Goal: Task Accomplishment & Management: Manage account settings

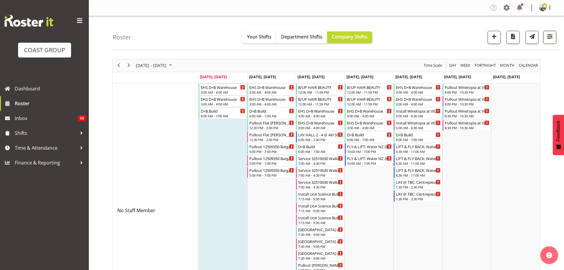
click at [551, 40] on span "button" at bounding box center [550, 37] width 8 height 8
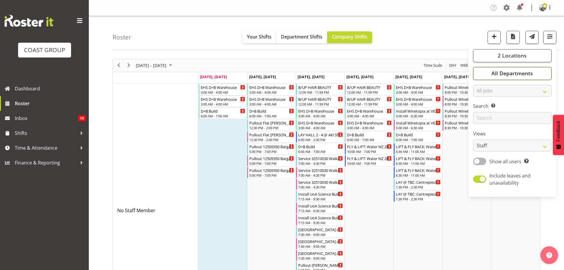
click at [543, 72] on button "All Departments" at bounding box center [512, 73] width 78 height 13
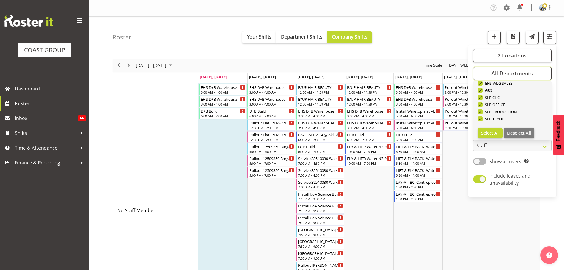
scroll to position [227, 0]
click at [521, 131] on span "Deselect All" at bounding box center [519, 131] width 24 height 6
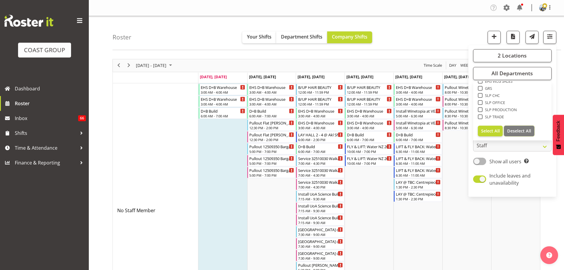
checkbox input "false"
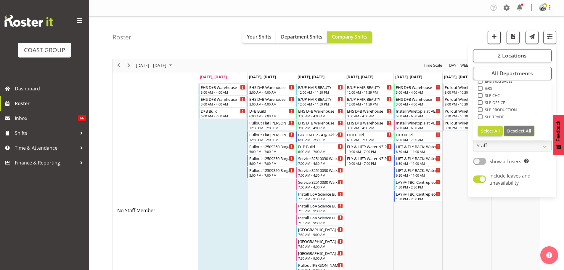
checkbox input "false"
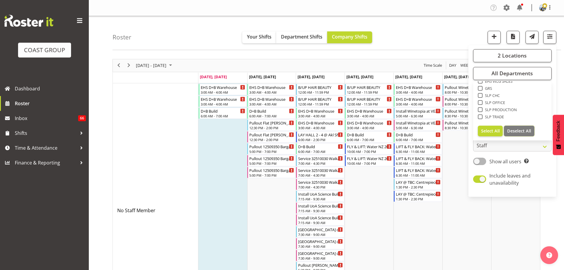
checkbox input "false"
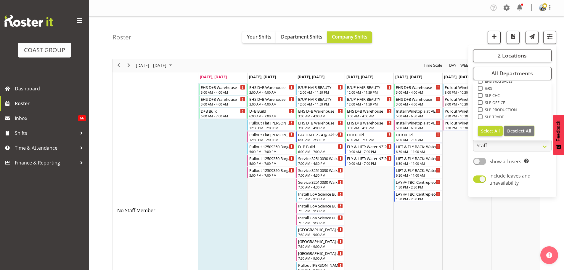
checkbox input "false"
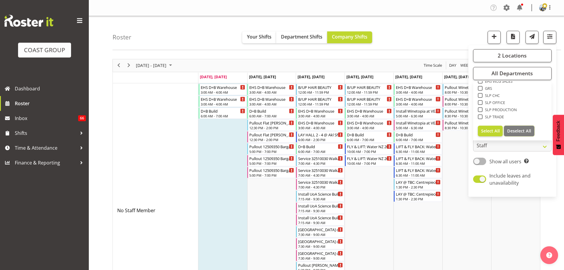
checkbox input "false"
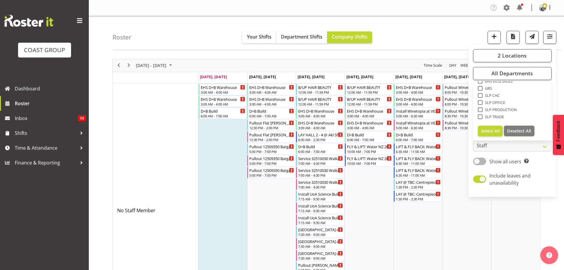
checkbox input "false"
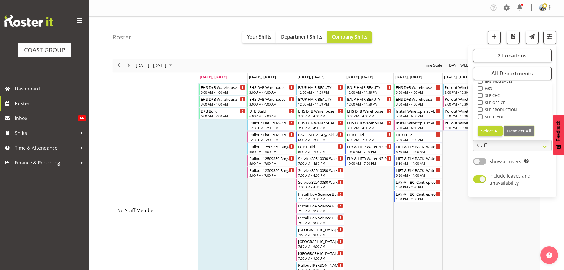
checkbox input "false"
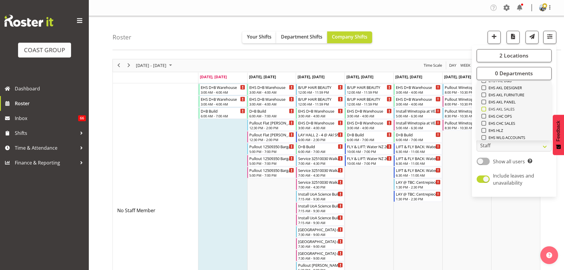
scroll to position [139, 0]
click at [513, 89] on span "EHS AKL CARPET" at bounding box center [502, 91] width 32 height 5
click at [485, 90] on input "EHS AKL CARPET" at bounding box center [483, 92] width 4 height 4
checkbox input "true"
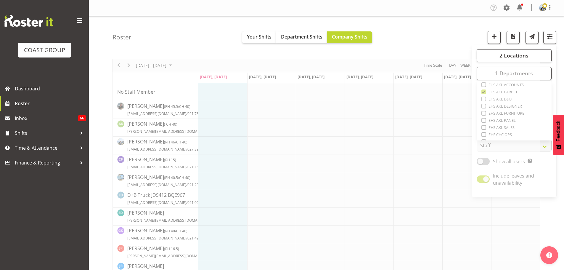
click at [423, 29] on div "Roster Your Shifts Department Shifts Company Shifts 2 Locations Clear CARLTON E…" at bounding box center [336, 33] width 448 height 34
